Goal: Task Accomplishment & Management: Manage account settings

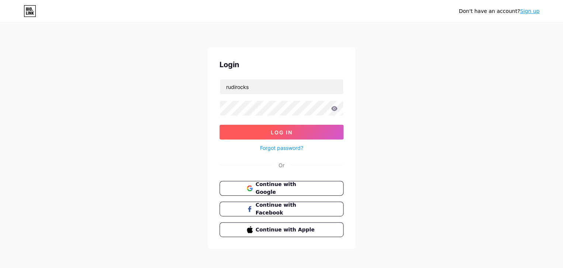
click at [282, 133] on span "Log In" at bounding box center [282, 132] width 22 height 6
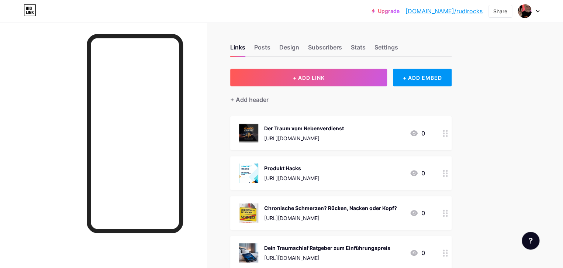
click at [333, 132] on div "Der Traum vom Nebenverdienst [URL][DOMAIN_NAME]" at bounding box center [304, 133] width 80 height 19
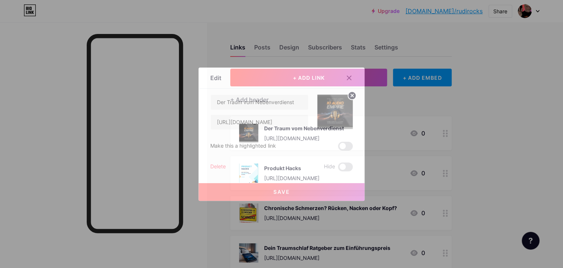
click at [353, 95] on icon at bounding box center [352, 95] width 3 height 3
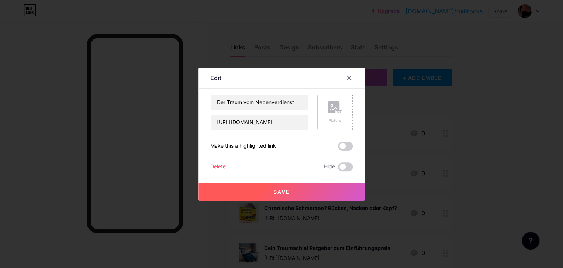
click at [335, 115] on div "Picture" at bounding box center [335, 112] width 15 height 22
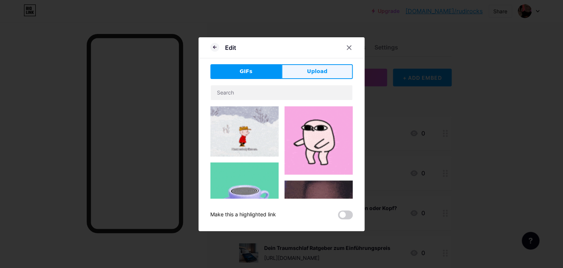
click at [325, 72] on span "Upload" at bounding box center [317, 72] width 20 height 8
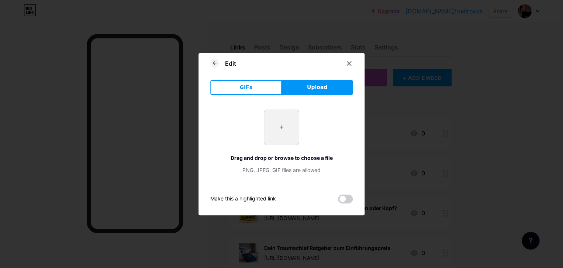
click at [279, 126] on input "file" at bounding box center [281, 127] width 35 height 35
type input "C:\fakepath\BOOK-2.png"
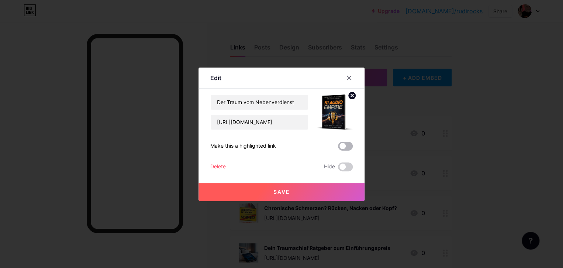
click at [343, 147] on span at bounding box center [345, 146] width 15 height 9
click at [338, 148] on input "checkbox" at bounding box center [338, 148] width 0 height 0
click at [289, 190] on span "Save" at bounding box center [282, 192] width 17 height 6
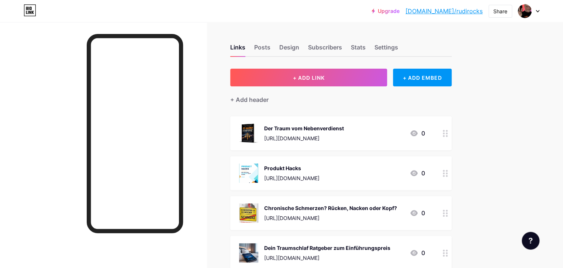
click at [538, 10] on div at bounding box center [528, 10] width 21 height 13
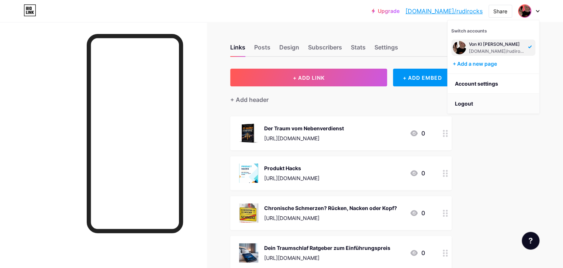
click at [461, 102] on li "Logout" at bounding box center [494, 104] width 92 height 20
